Goal: Obtain resource: Obtain resource

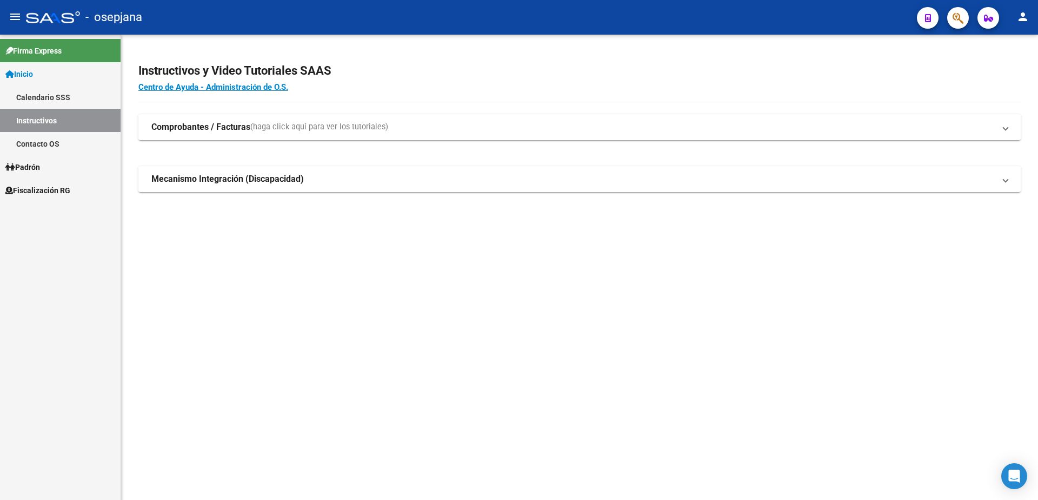
click at [60, 190] on span "Fiscalización RG" at bounding box center [37, 190] width 65 height 12
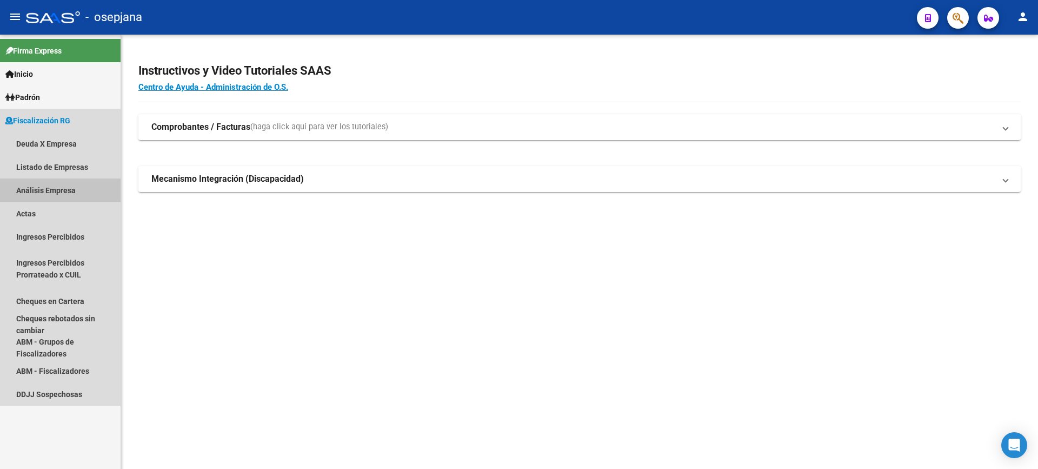
click at [52, 193] on link "Análisis Empresa" at bounding box center [60, 189] width 121 height 23
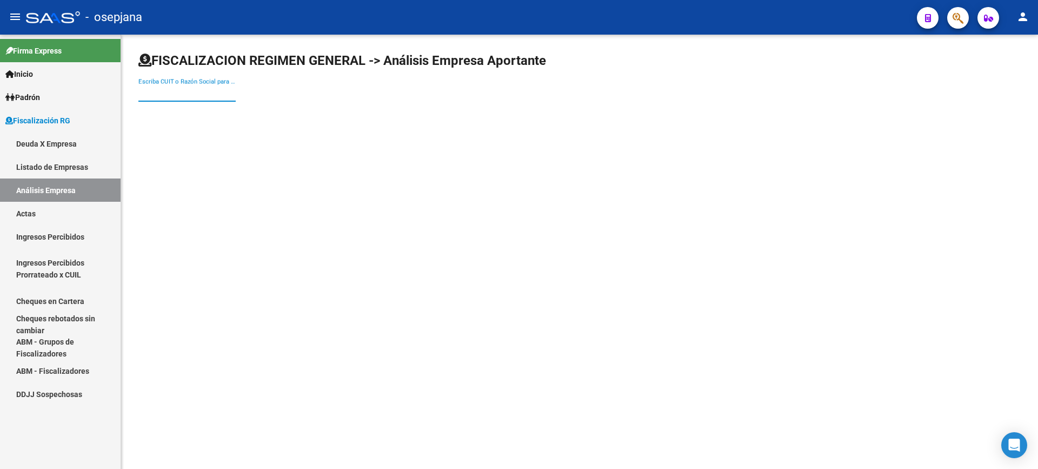
click at [158, 96] on input "Escriba CUIT o Razón Social para buscar" at bounding box center [186, 93] width 97 height 10
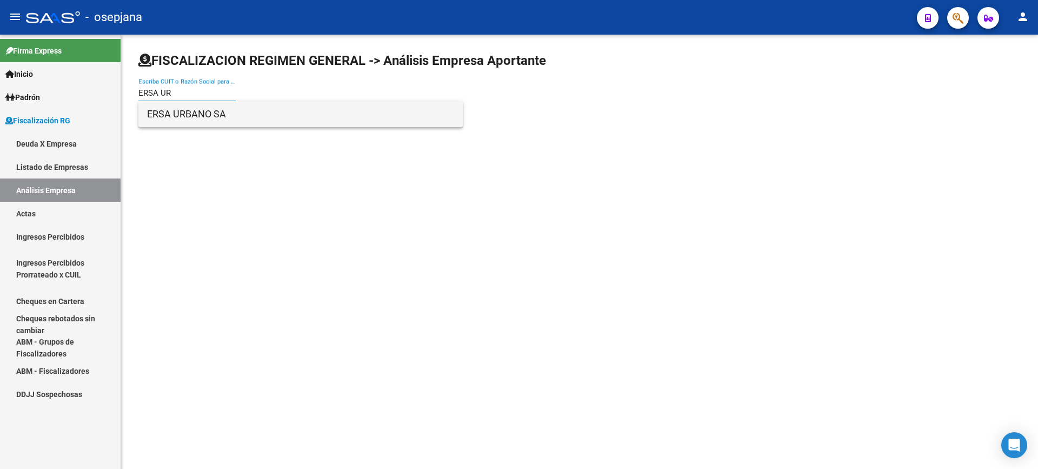
type input "ERSA UR"
click at [209, 117] on span "ERSA URBANO SA" at bounding box center [300, 114] width 307 height 26
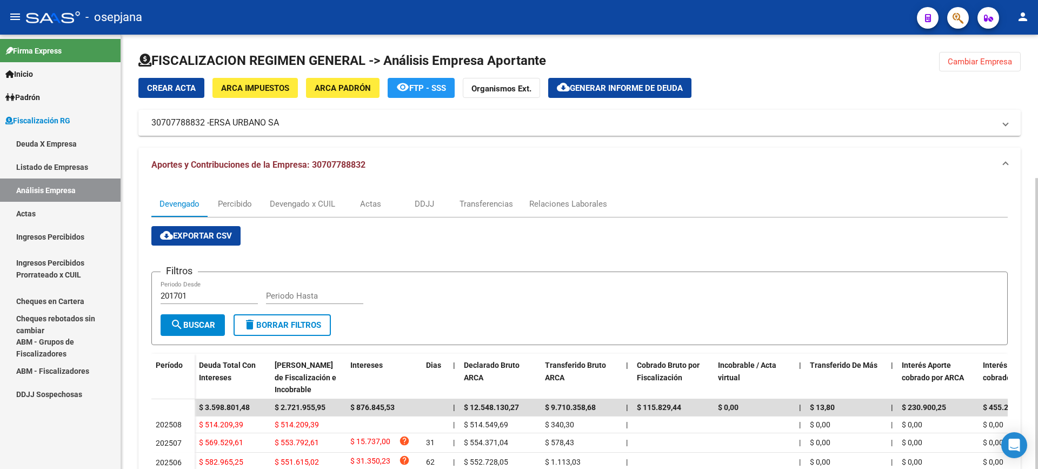
click at [585, 88] on span "Generar informe de deuda" at bounding box center [626, 88] width 113 height 10
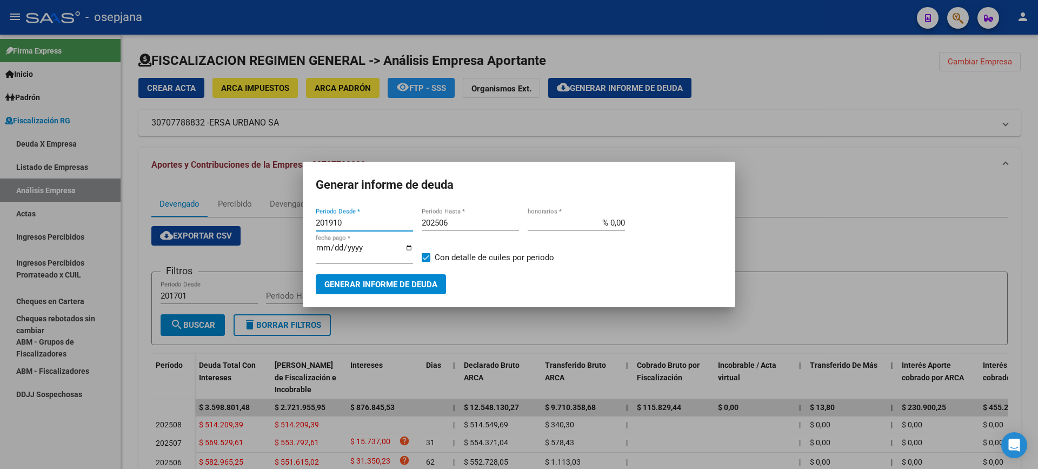
drag, startPoint x: 347, startPoint y: 224, endPoint x: 299, endPoint y: 228, distance: 48.2
click at [299, 228] on div "Generar informe de deuda 201910 Periodo Desde * 202506 Periodo Hasta * % 0,00 h…" at bounding box center [519, 234] width 1038 height 469
type input "202505"
click at [464, 228] on input "202506" at bounding box center [470, 223] width 97 height 10
type input "202508"
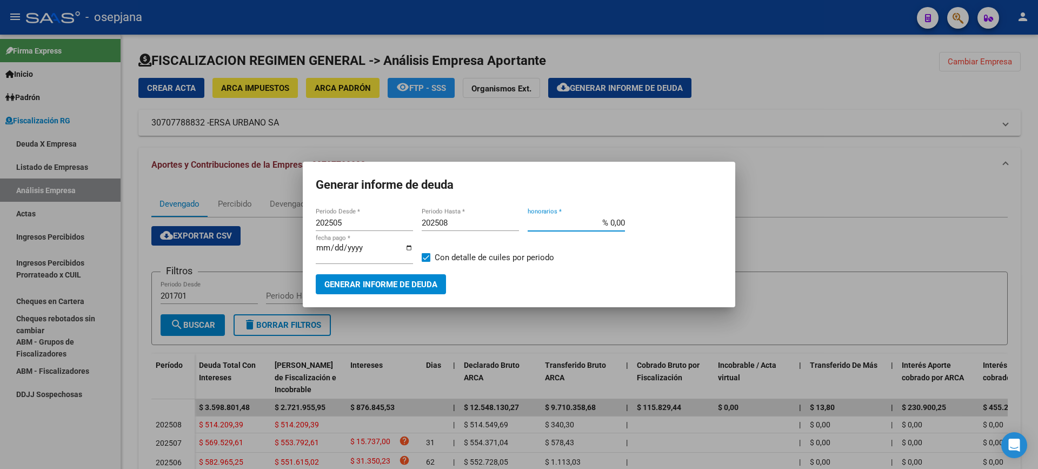
click at [612, 226] on input "% 0,00" at bounding box center [576, 223] width 97 height 10
type input "% 10,00"
click at [335, 252] on input "2025-09-19" at bounding box center [364, 251] width 97 height 17
type input "[DATE]"
click at [432, 260] on label "Con detalle de cuiles por periodo" at bounding box center [488, 257] width 133 height 13
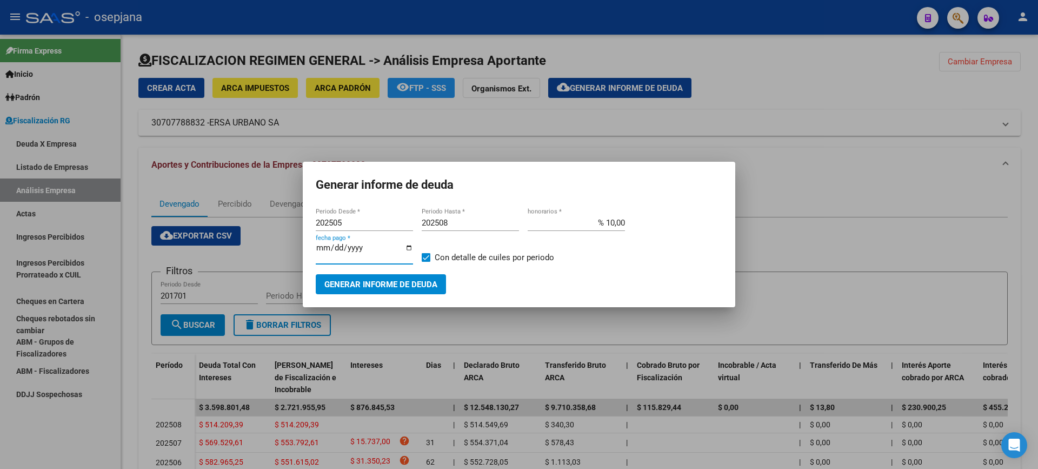
click at [426, 262] on input "Con detalle de cuiles por periodo" at bounding box center [426, 262] width 1 height 1
checkbox input "false"
click at [394, 280] on span "Generar informe de deuda" at bounding box center [381, 285] width 113 height 10
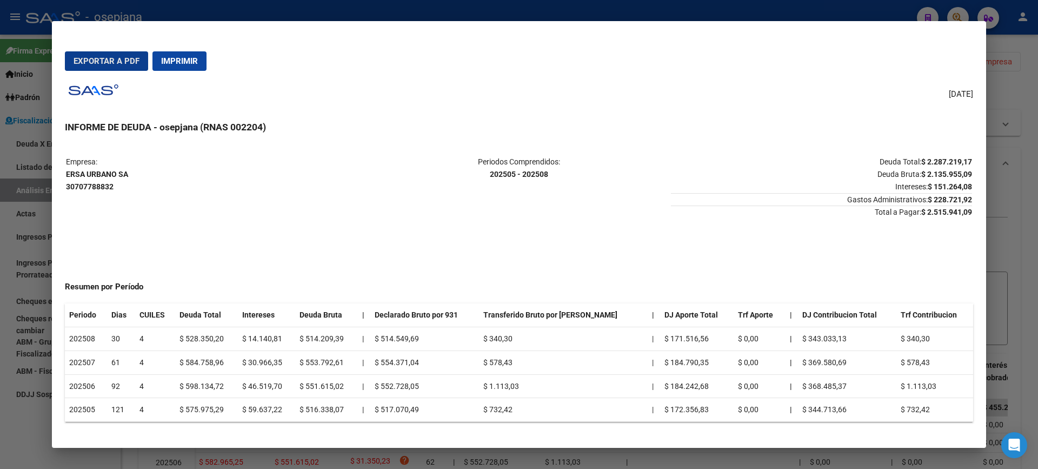
click at [94, 63] on span "Exportar a PDF" at bounding box center [107, 61] width 66 height 10
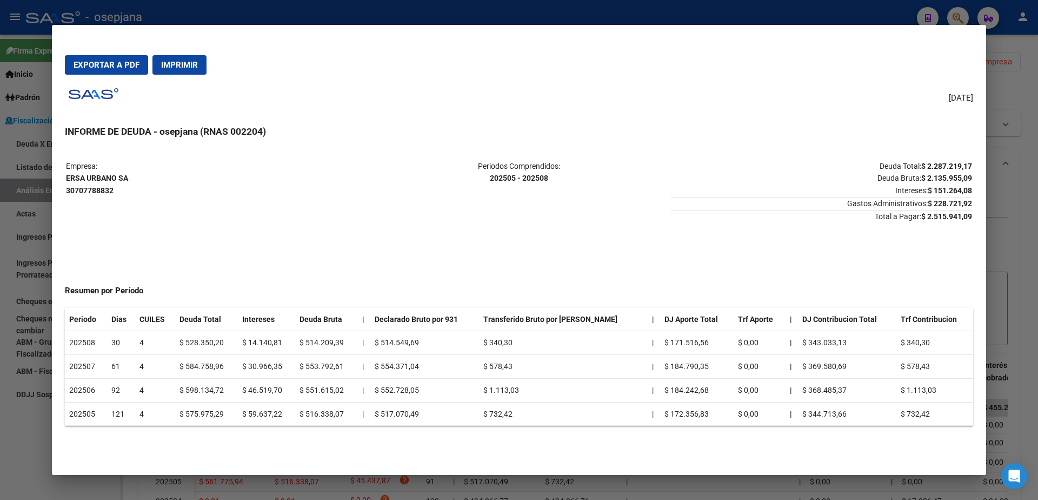
click at [0, 443] on div at bounding box center [519, 250] width 1038 height 500
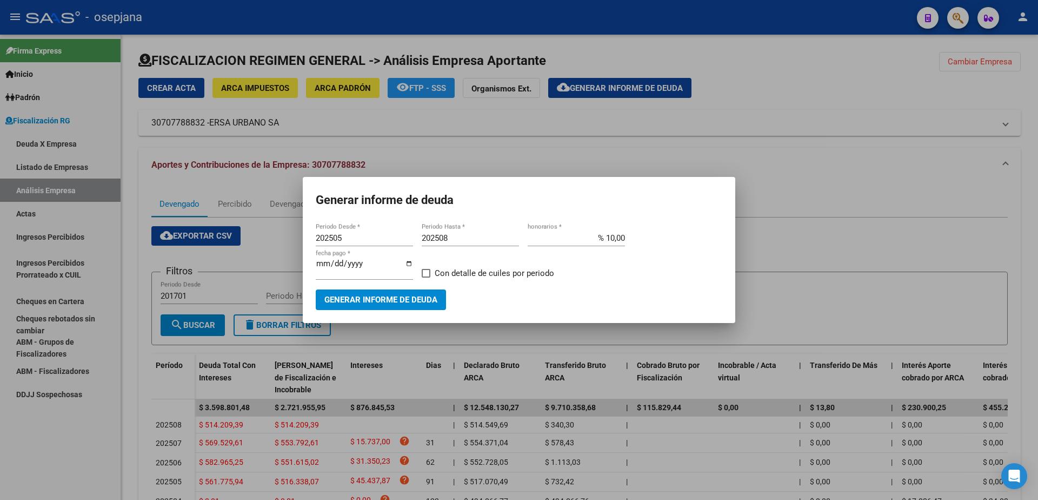
click at [766, 75] on div at bounding box center [519, 250] width 1038 height 500
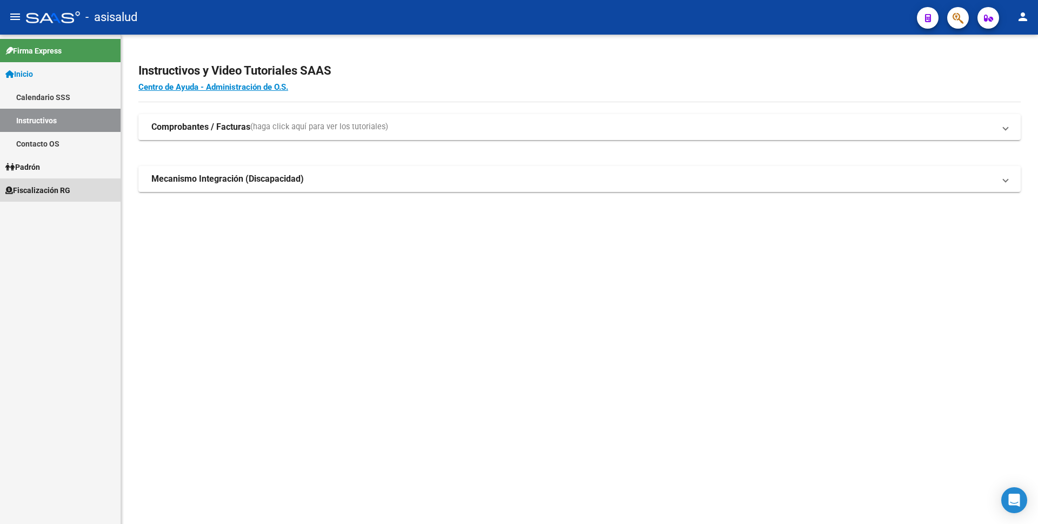
click at [55, 189] on span "Fiscalización RG" at bounding box center [37, 190] width 65 height 12
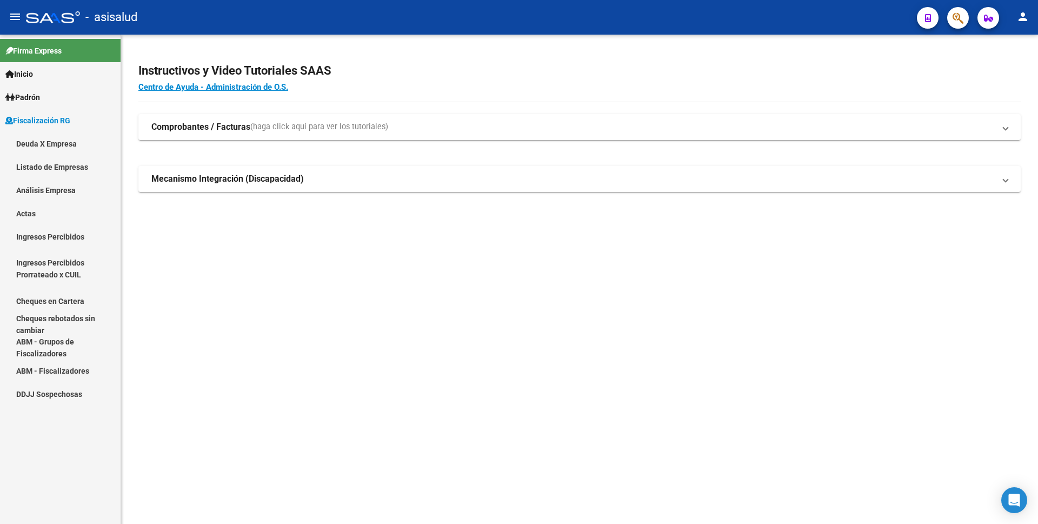
click at [72, 190] on link "Análisis Empresa" at bounding box center [60, 189] width 121 height 23
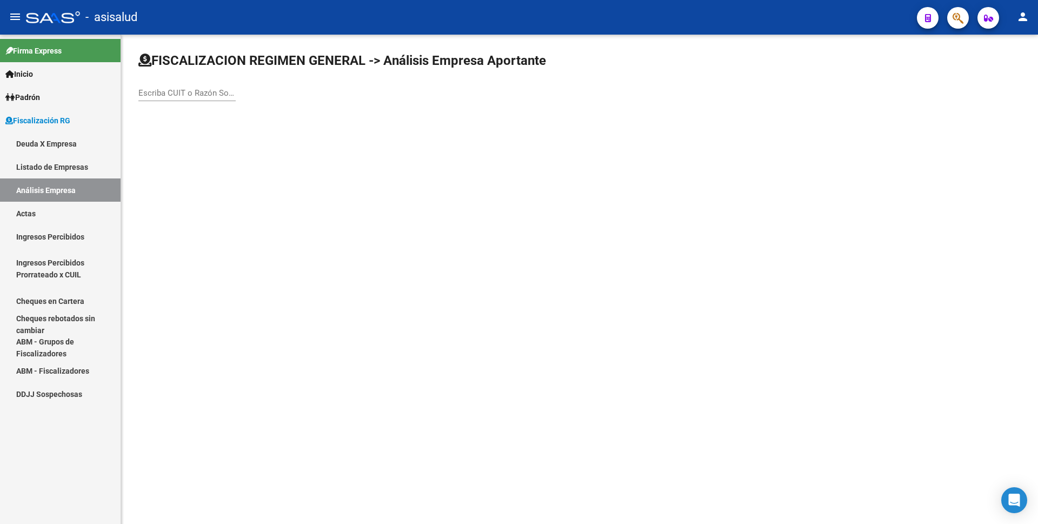
click at [70, 173] on link "Listado de Empresas" at bounding box center [60, 166] width 121 height 23
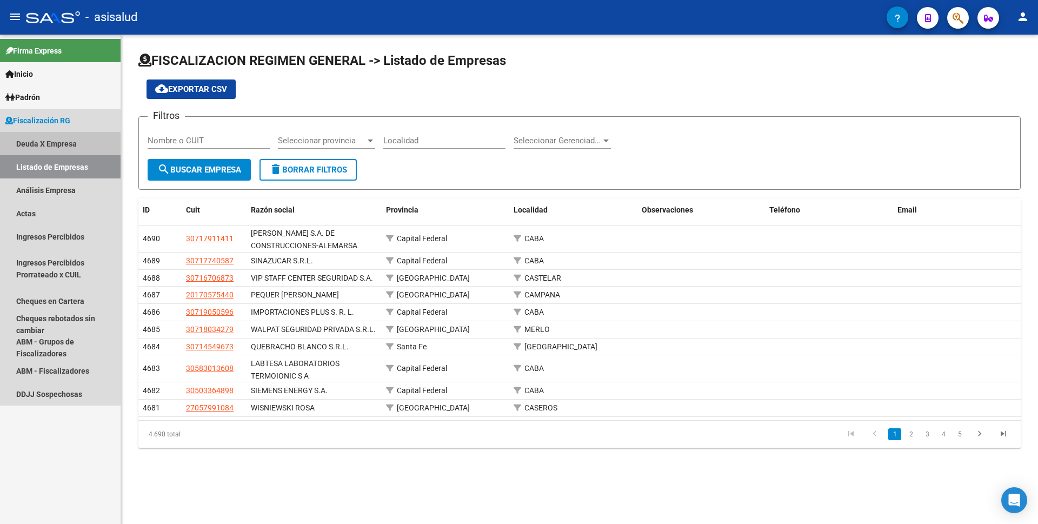
click at [52, 145] on link "Deuda X Empresa" at bounding box center [60, 143] width 121 height 23
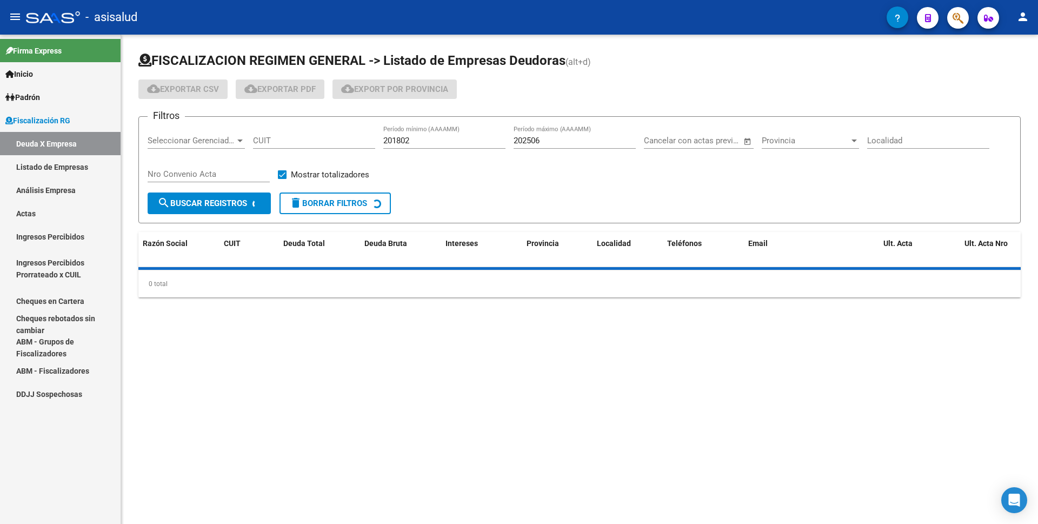
click at [52, 166] on link "Listado de Empresas" at bounding box center [60, 166] width 121 height 23
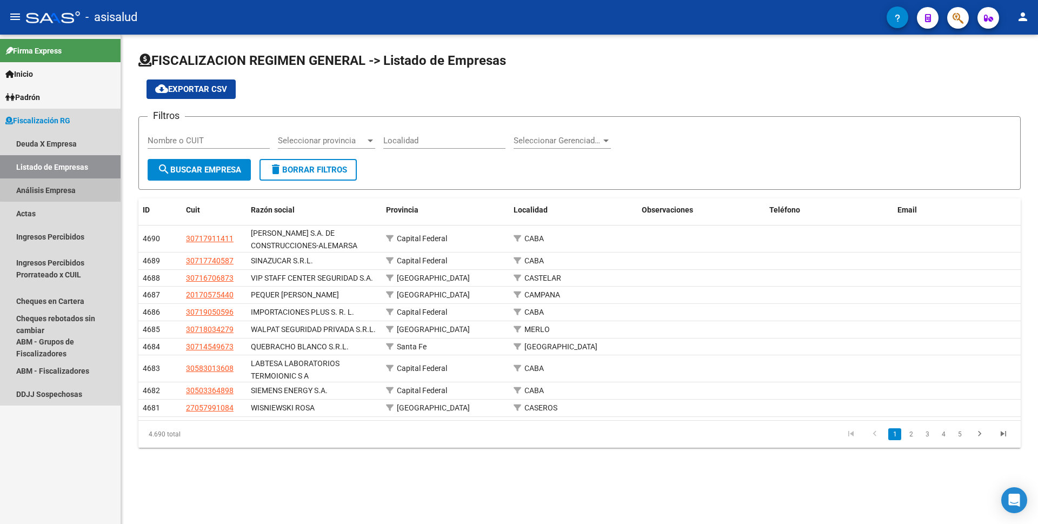
click at [73, 186] on link "Análisis Empresa" at bounding box center [60, 189] width 121 height 23
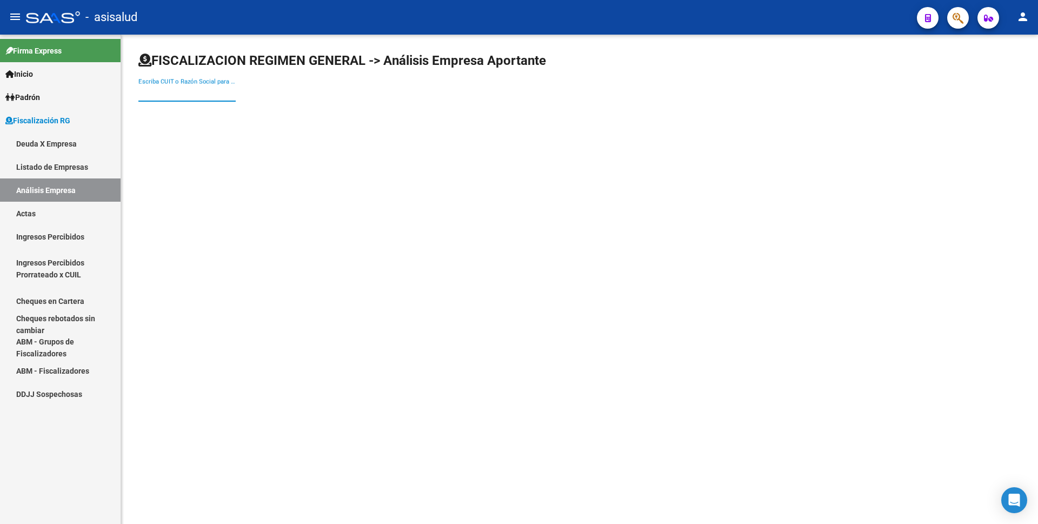
click at [198, 94] on input "Escriba CUIT o Razón Social para buscar" at bounding box center [186, 93] width 97 height 10
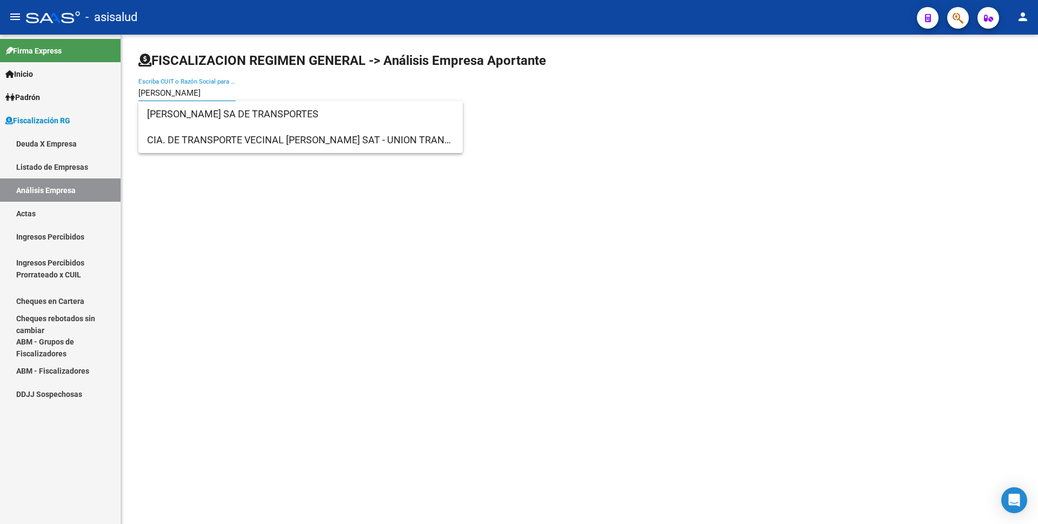
type input "sargento cabral s"
click at [230, 116] on span "[PERSON_NAME] DE TRANSPORTES" at bounding box center [300, 114] width 307 height 26
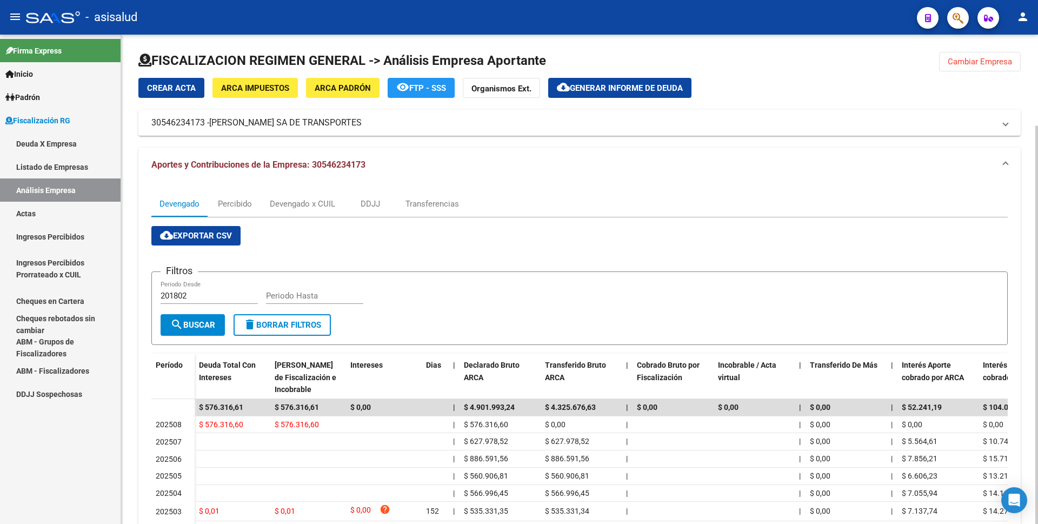
click at [610, 81] on button "cloud_download Generar informe de deuda" at bounding box center [619, 88] width 143 height 20
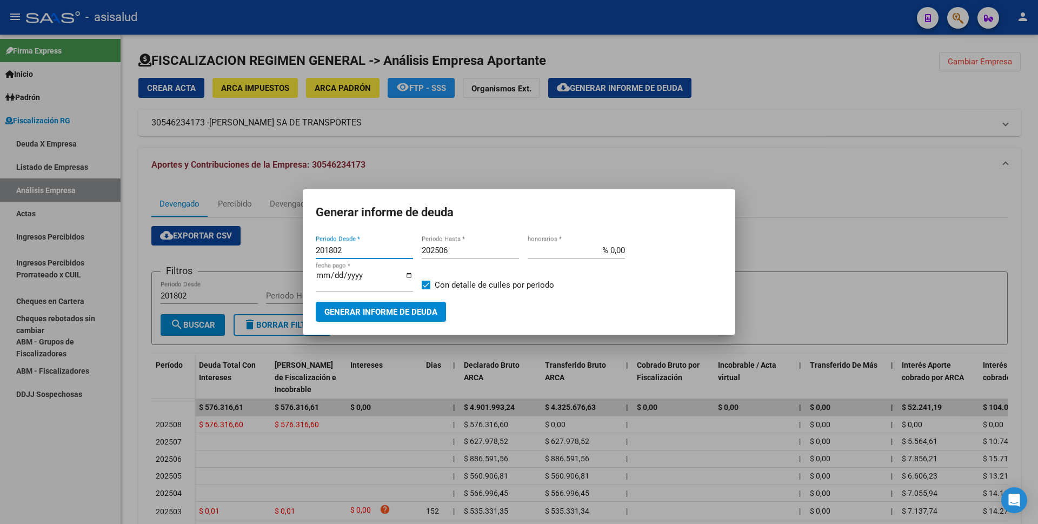
drag, startPoint x: 337, startPoint y: 255, endPoint x: 270, endPoint y: 262, distance: 67.4
click at [270, 262] on div "Generar informe de deuda 201802 Periodo Desde * 202506 Periodo Hasta * % 0,00 h…" at bounding box center [519, 262] width 1038 height 524
click at [343, 252] on input "20" at bounding box center [364, 251] width 97 height 10
type input "202507"
click at [466, 255] on input "202506" at bounding box center [470, 251] width 97 height 10
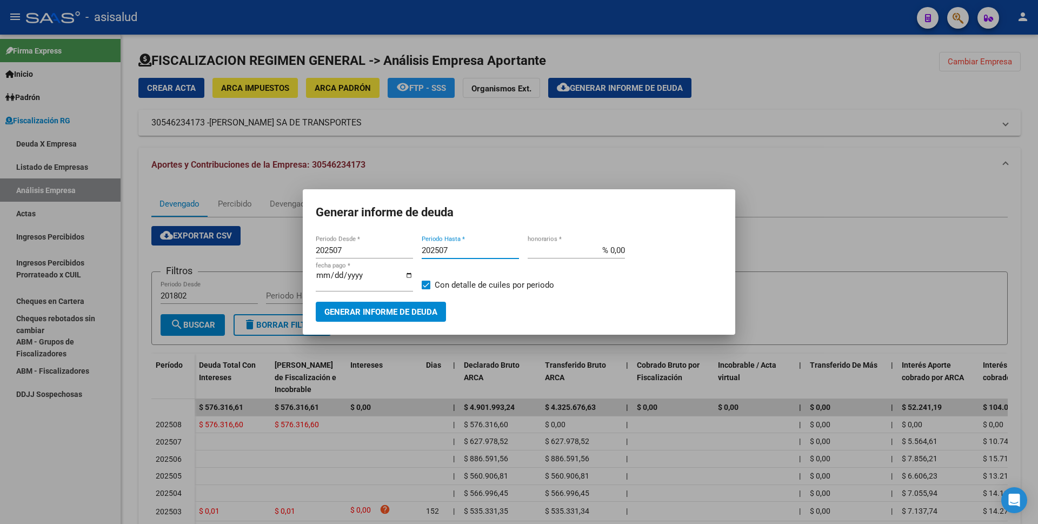
type input "202507"
click at [424, 285] on span at bounding box center [426, 285] width 9 height 9
click at [426, 289] on input "Con detalle de cuiles por periodo" at bounding box center [426, 289] width 1 height 1
checkbox input "false"
click at [420, 302] on button "Generar informe de deuda" at bounding box center [381, 312] width 130 height 20
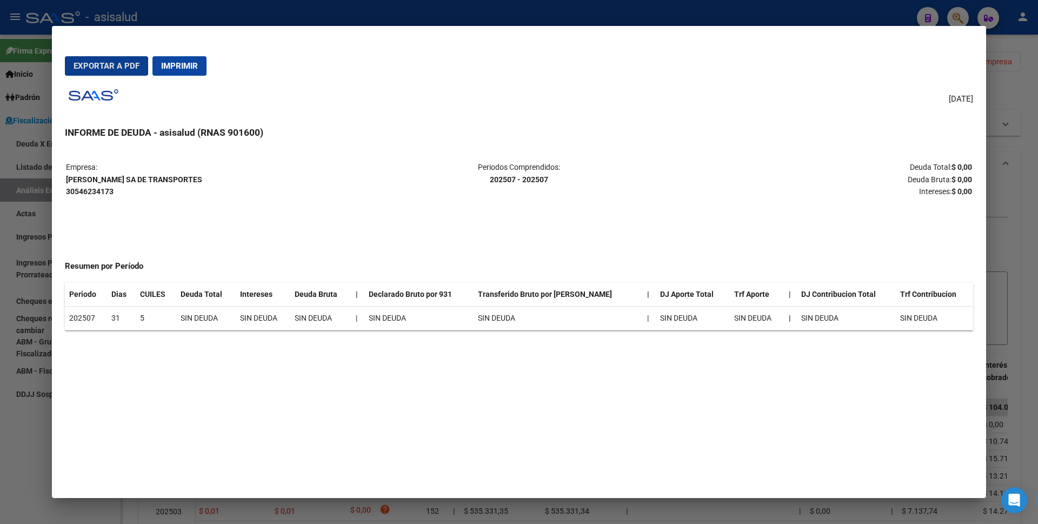
click at [190, 70] on span "Imprimir" at bounding box center [179, 66] width 37 height 10
click at [3, 448] on div at bounding box center [519, 262] width 1038 height 524
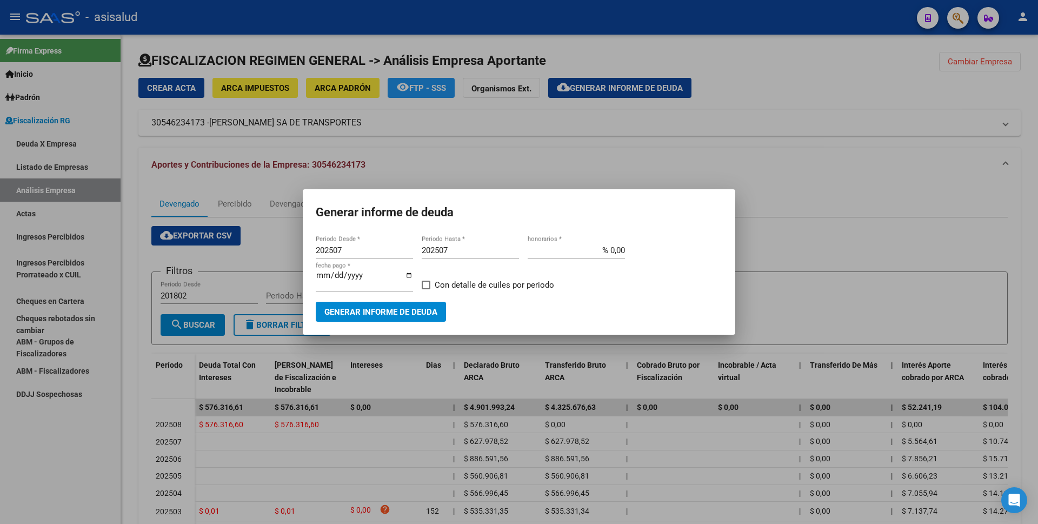
click at [551, 175] on div at bounding box center [519, 262] width 1038 height 524
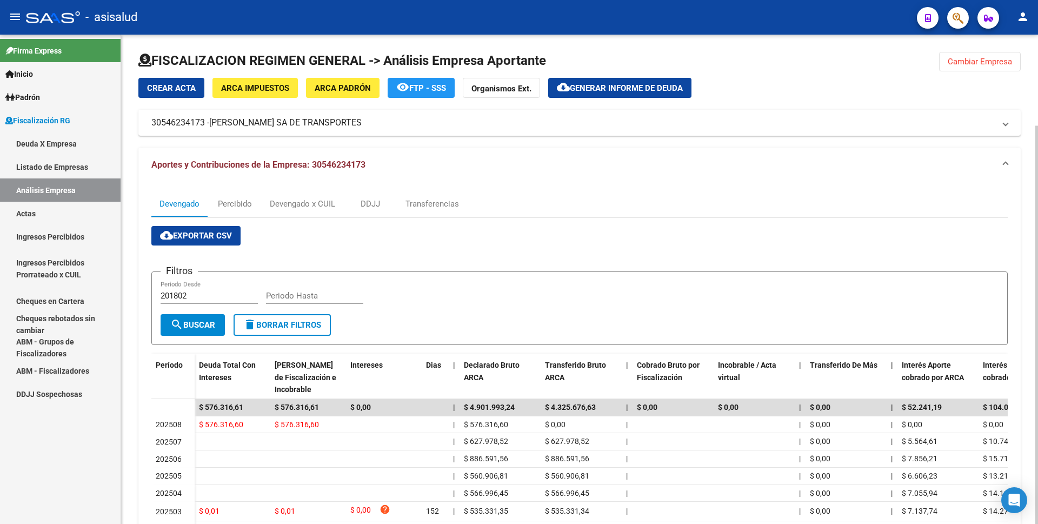
click at [617, 90] on span "Generar informe de deuda" at bounding box center [626, 88] width 113 height 10
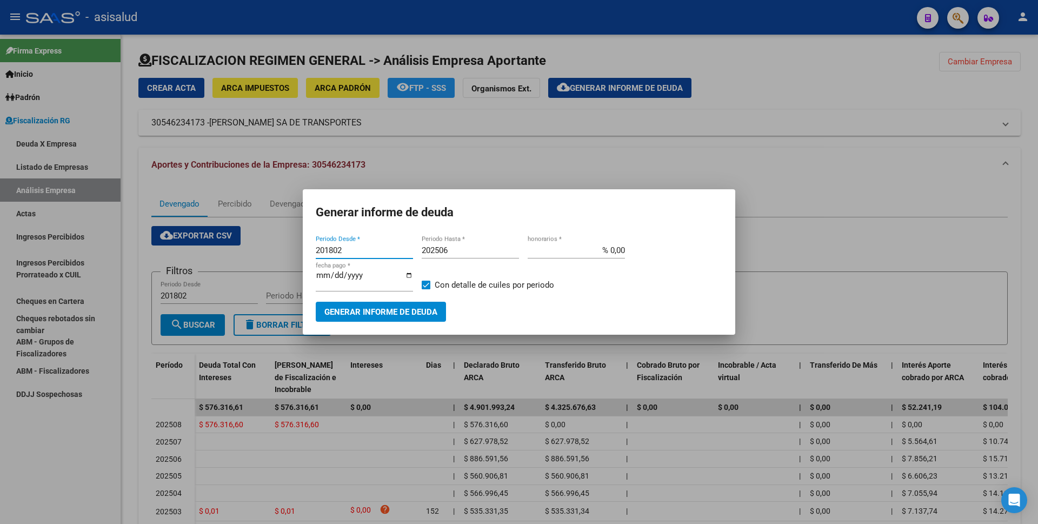
drag, startPoint x: 351, startPoint y: 253, endPoint x: 196, endPoint y: 272, distance: 156.4
click at [195, 272] on div "Generar informe de deuda 201802 Periodo Desde * 202506 Periodo Hasta * % 0,00 h…" at bounding box center [519, 262] width 1038 height 524
type input "202508"
click at [451, 255] on input "202506" at bounding box center [470, 251] width 97 height 10
type input "202508"
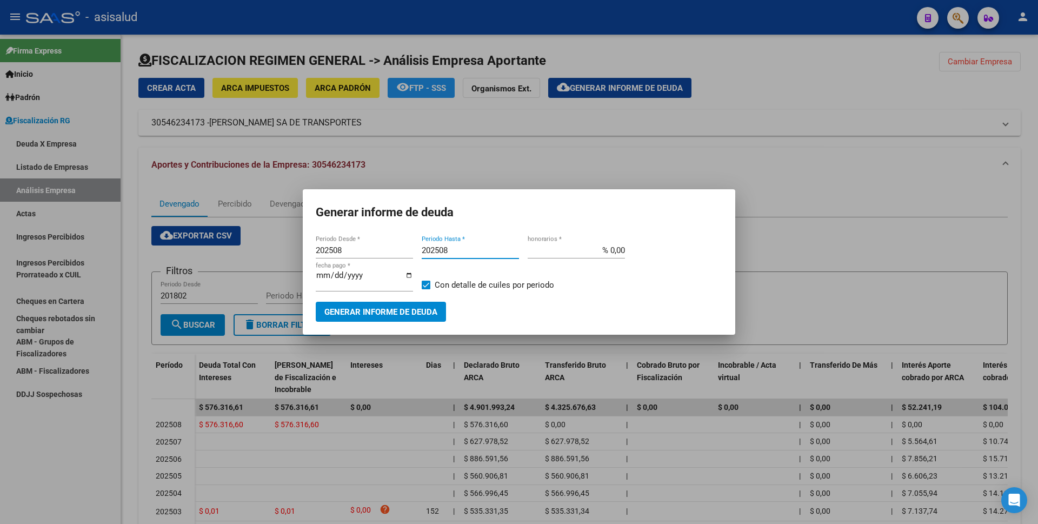
click at [609, 254] on input "% 0,00" at bounding box center [576, 251] width 97 height 10
type input "% 10,00"
click at [334, 281] on input "2025-09-19" at bounding box center [364, 279] width 97 height 17
type input "[DATE]"
click at [499, 286] on span "Con detalle de cuiles por periodo" at bounding box center [495, 285] width 120 height 13
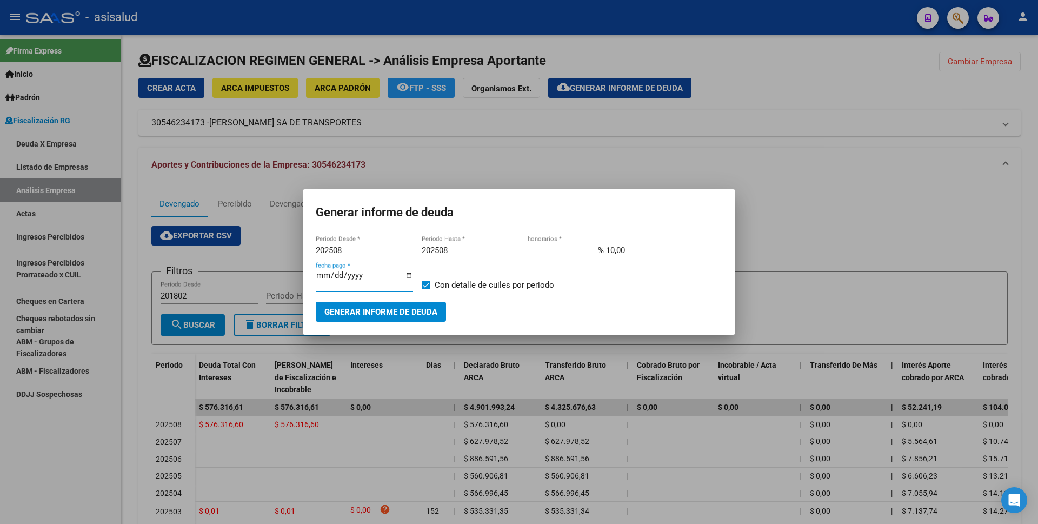
click at [426, 289] on input "Con detalle de cuiles por periodo" at bounding box center [426, 289] width 1 height 1
checkbox input "false"
click at [394, 302] on button "Generar informe de deuda" at bounding box center [381, 312] width 130 height 20
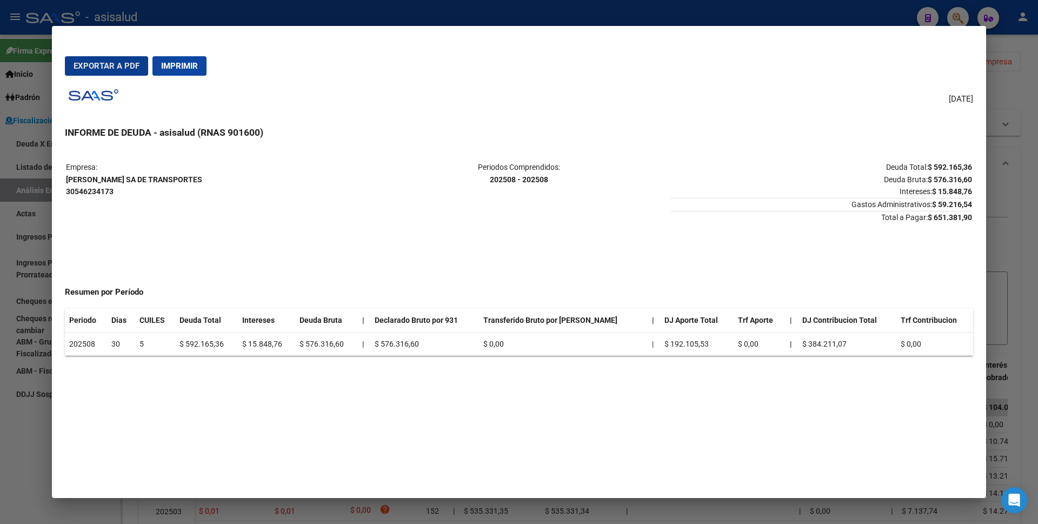
click at [95, 60] on button "Exportar a PDF" at bounding box center [106, 65] width 83 height 19
click at [8, 444] on div at bounding box center [519, 262] width 1038 height 524
